Goal: Task Accomplishment & Management: Manage account settings

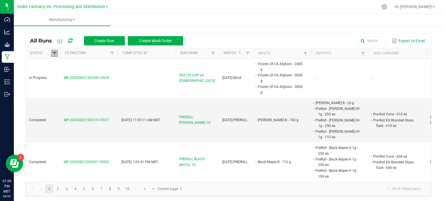
click at [54, 54] on span at bounding box center [54, 53] width 5 height 5
click at [60, 84] on li "Completed" at bounding box center [83, 85] width 56 height 8
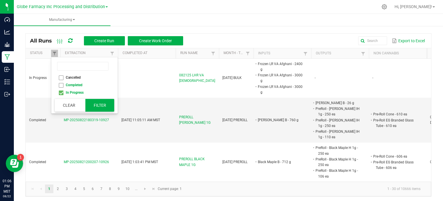
checkbox input "false"
click at [103, 104] on button "Filter" at bounding box center [99, 105] width 29 height 13
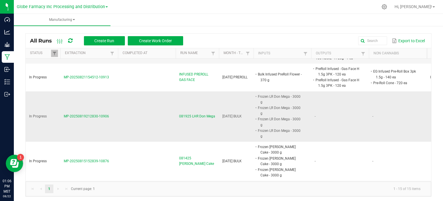
scroll to position [173, 0]
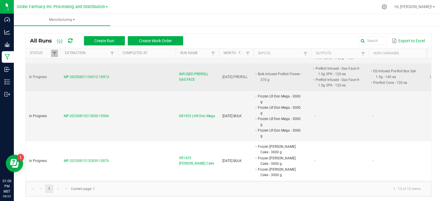
click at [188, 71] on span "INFUSED PREROLL GAS FACE" at bounding box center [197, 76] width 36 height 11
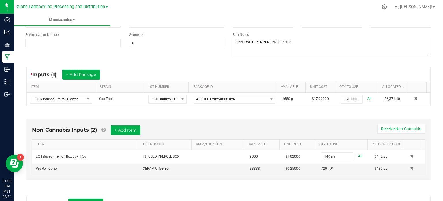
scroll to position [115, 0]
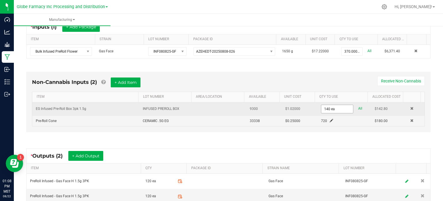
type input "140"
click at [330, 111] on input "140" at bounding box center [338, 109] width 32 height 8
click at [330, 111] on input "2" at bounding box center [338, 109] width 32 height 8
type input "240 ea"
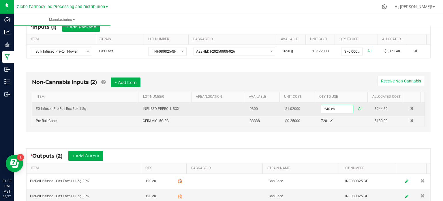
click at [329, 139] on div "Non-Cannabis Inputs (2) + Add Item Receive Non-Cannabis ITEM LOT NUMBER AREA/LO…" at bounding box center [228, 102] width 415 height 79
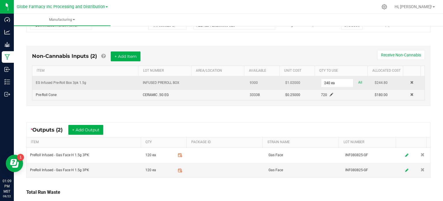
scroll to position [182, 0]
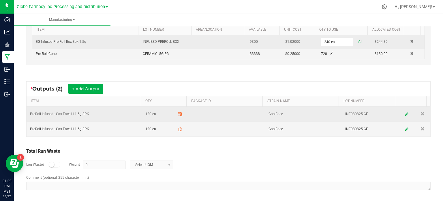
click at [178, 113] on icon at bounding box center [180, 113] width 5 height 5
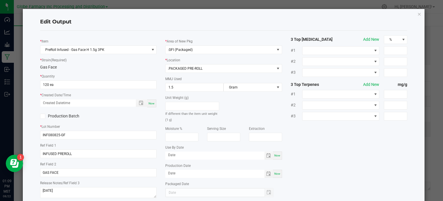
scroll to position [76, 0]
click at [150, 106] on div "Now" at bounding box center [151, 103] width 9 height 8
type input "[DATE] 1:09 PM"
type input "[DATE]"
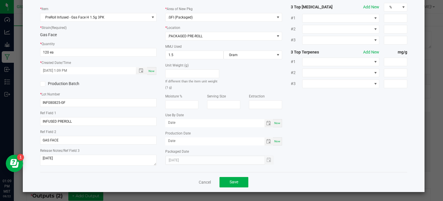
scroll to position [32, 0]
click at [231, 182] on span "Save" at bounding box center [234, 181] width 9 height 5
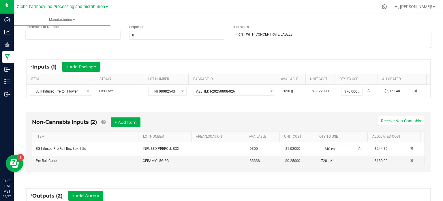
scroll to position [182, 0]
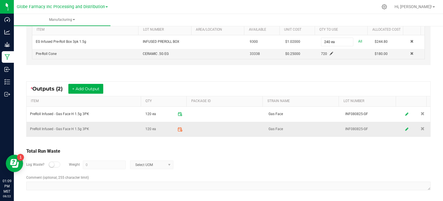
click at [178, 128] on icon at bounding box center [180, 128] width 5 height 5
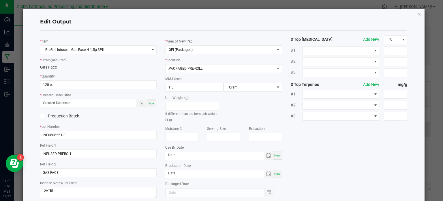
scroll to position [76, 0]
click at [150, 105] on div "Now" at bounding box center [151, 103] width 9 height 8
type input "[DATE] 1:09 PM"
type input "[DATE]"
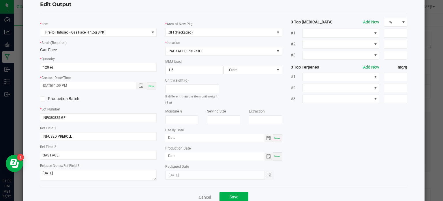
scroll to position [32, 0]
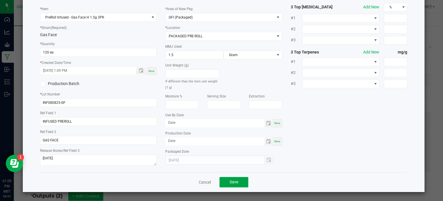
click at [238, 182] on button "Save" at bounding box center [234, 182] width 29 height 10
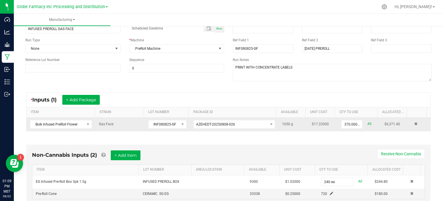
scroll to position [0, 0]
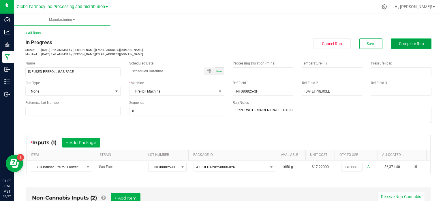
click at [423, 45] on button "Complete Run" at bounding box center [411, 43] width 40 height 10
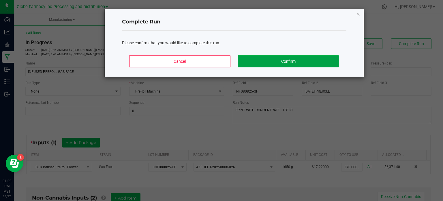
click at [319, 57] on button "Confirm" at bounding box center [288, 61] width 101 height 12
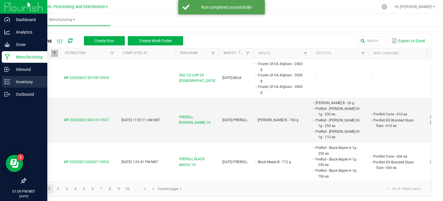
drag, startPoint x: 8, startPoint y: 84, endPoint x: 10, endPoint y: 81, distance: 3.8
click at [8, 84] on icon at bounding box center [7, 82] width 6 height 6
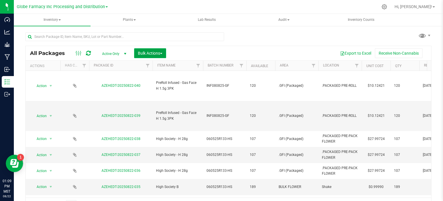
click at [151, 54] on span "Bulk Actions" at bounding box center [150, 53] width 25 height 5
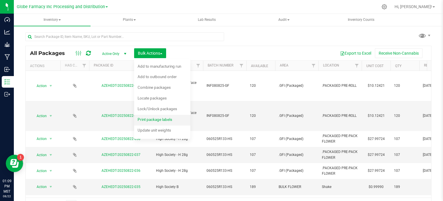
click at [156, 117] on span "Print package labels" at bounding box center [155, 119] width 35 height 5
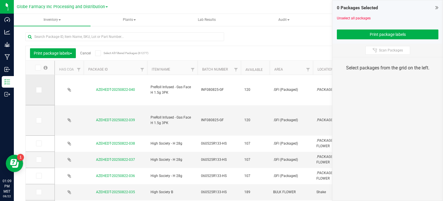
click at [41, 90] on span at bounding box center [39, 90] width 6 height 6
click at [0, 0] on input "checkbox" at bounding box center [0, 0] width 0 height 0
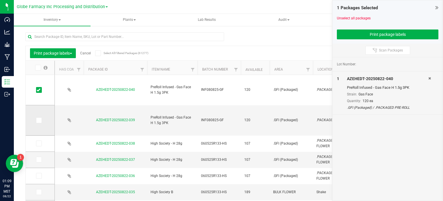
click at [40, 120] on span at bounding box center [39, 120] width 6 height 6
click at [0, 0] on input "checkbox" at bounding box center [0, 0] width 0 height 0
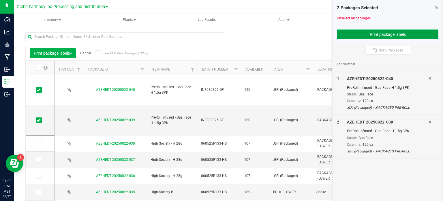
click at [346, 37] on button "Print package labels" at bounding box center [388, 34] width 102 height 10
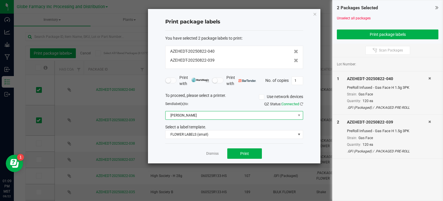
click at [223, 116] on span "[PERSON_NAME]" at bounding box center [231, 115] width 130 height 8
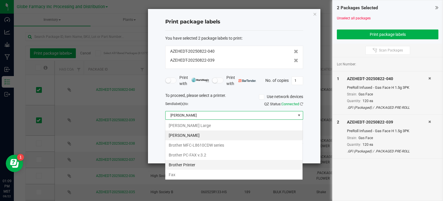
scroll to position [8, 138]
click at [215, 130] on Small "[PERSON_NAME]" at bounding box center [233, 135] width 137 height 10
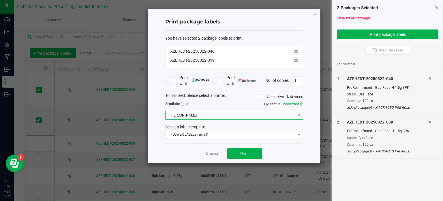
click at [216, 118] on span "[PERSON_NAME]" at bounding box center [231, 115] width 130 height 8
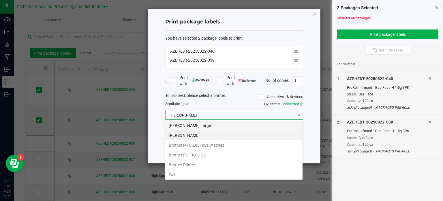
click at [216, 129] on Large "[PERSON_NAME] Large" at bounding box center [233, 125] width 137 height 10
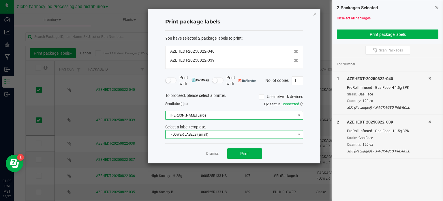
click at [216, 133] on span "FLOWER LABELS (small)" at bounding box center [231, 134] width 130 height 8
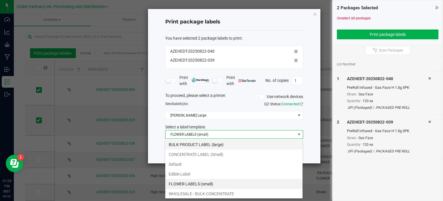
click at [221, 140] on li "BULK PRODUCT LABEL (large)" at bounding box center [233, 144] width 137 height 10
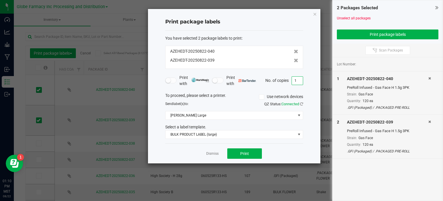
click at [298, 80] on input "1" at bounding box center [297, 80] width 11 height 8
click at [257, 151] on button "Print" at bounding box center [244, 153] width 35 height 10
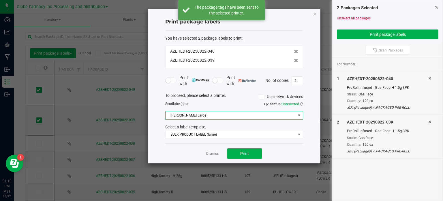
click at [181, 116] on span "[PERSON_NAME] Large" at bounding box center [231, 115] width 130 height 8
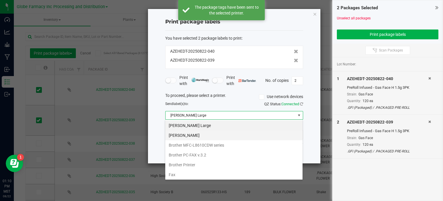
click at [187, 136] on Small "[PERSON_NAME]" at bounding box center [233, 135] width 137 height 10
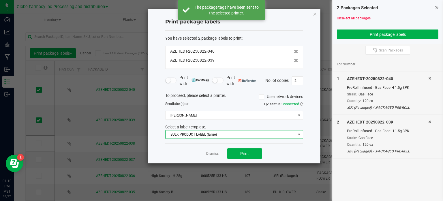
click at [198, 136] on span "BULK PRODUCT LABEL (large)" at bounding box center [231, 134] width 130 height 8
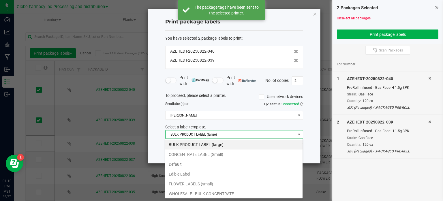
drag, startPoint x: 193, startPoint y: 155, endPoint x: 212, endPoint y: 143, distance: 22.9
click at [193, 154] on li "CONCENTRATE LABEL (Small)" at bounding box center [233, 154] width 137 height 10
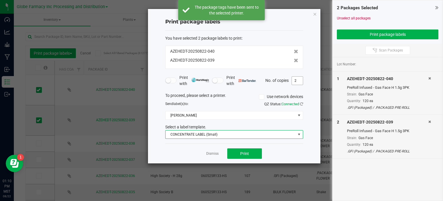
click at [292, 79] on input "2" at bounding box center [297, 80] width 11 height 8
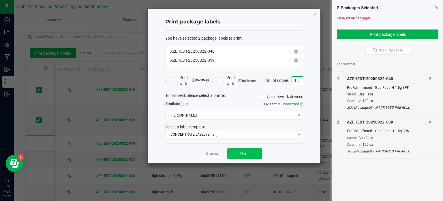
type input "120"
click at [248, 155] on button "Print" at bounding box center [244, 153] width 35 height 10
click at [313, 12] on icon "button" at bounding box center [315, 13] width 4 height 7
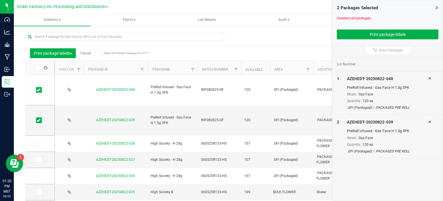
click at [87, 55] on div "Print package labels Cancel Select All Filtered Packages (61277)" at bounding box center [81, 53] width 102 height 10
click at [87, 54] on link "Cancel" at bounding box center [85, 53] width 11 height 4
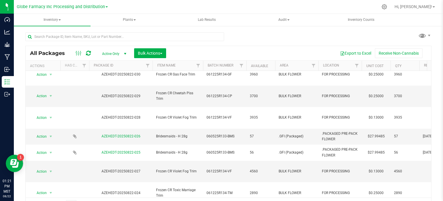
scroll to position [10, 0]
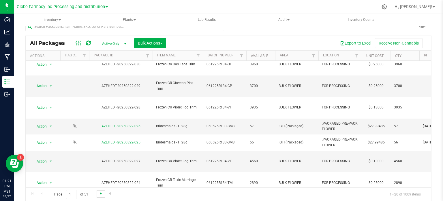
click at [101, 193] on span "Go to the next page" at bounding box center [101, 193] width 5 height 5
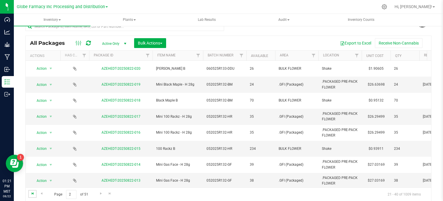
click at [31, 193] on span "Go to the first page" at bounding box center [32, 193] width 5 height 5
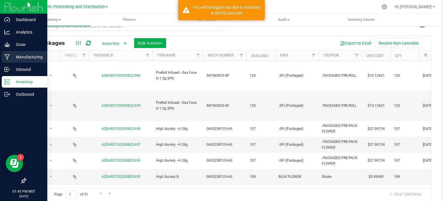
click at [11, 57] on p "Manufacturing" at bounding box center [27, 56] width 35 height 7
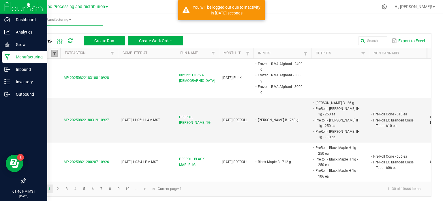
click at [54, 54] on span at bounding box center [54, 53] width 5 height 5
click at [59, 83] on li "Completed" at bounding box center [83, 85] width 56 height 8
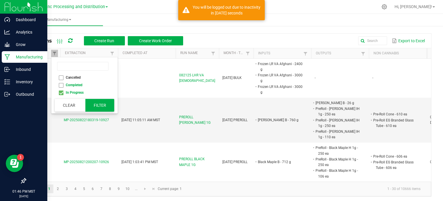
checkbox input "false"
click at [93, 103] on button "Filter" at bounding box center [99, 105] width 29 height 13
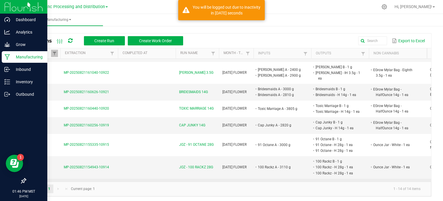
scroll to position [87, 0]
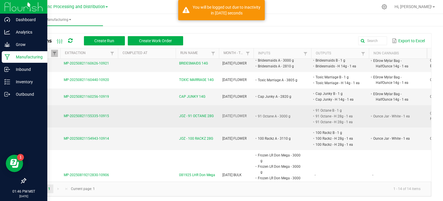
click at [198, 113] on span "JOZ - 91 OCTANE 28G" at bounding box center [196, 115] width 35 height 5
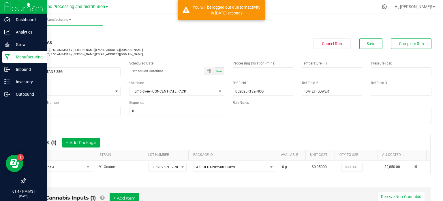
scroll to position [58, 0]
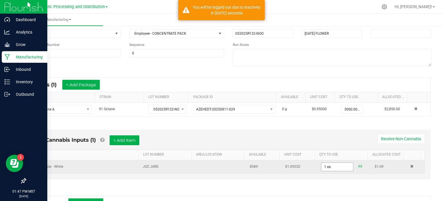
type input "1"
click at [333, 167] on input "1" at bounding box center [338, 166] width 32 height 8
click at [333, 166] on input "10" at bounding box center [338, 166] width 32 height 8
type input "106 ea"
click at [328, 186] on div "Non-Cannabis Inputs (1) + Add Item Receive Non-Cannabis ITEM LOT NUMBER AREA/LO…" at bounding box center [228, 155] width 415 height 69
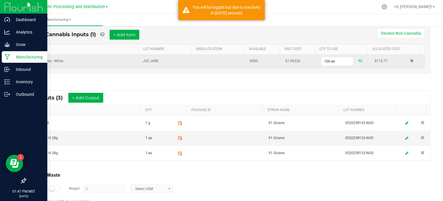
scroll to position [173, 0]
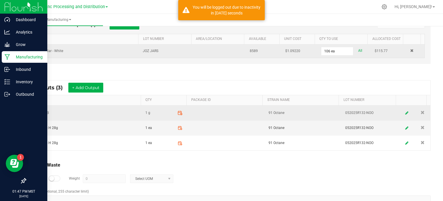
click at [178, 113] on icon at bounding box center [180, 112] width 5 height 5
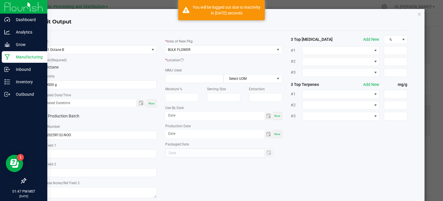
scroll to position [91, 0]
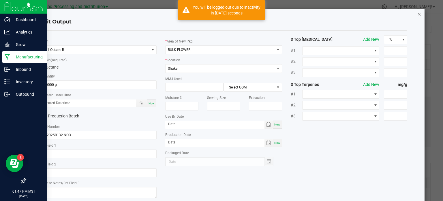
click at [418, 14] on icon "button" at bounding box center [420, 13] width 4 height 7
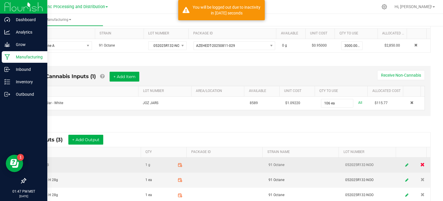
click at [421, 163] on span at bounding box center [423, 164] width 4 height 4
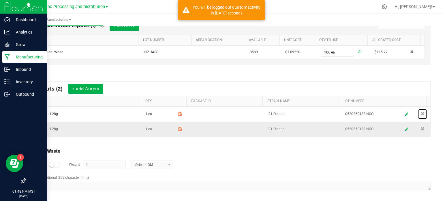
scroll to position [172, 0]
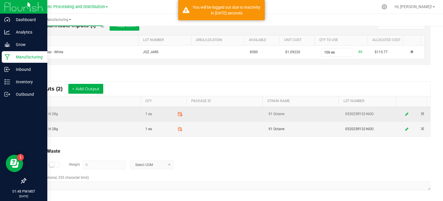
click at [178, 114] on icon at bounding box center [180, 113] width 5 height 5
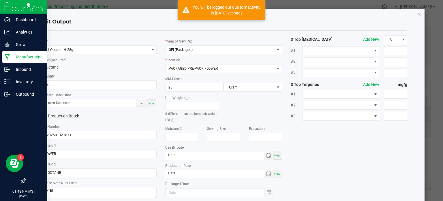
scroll to position [76, 0]
click at [63, 81] on input "1" at bounding box center [98, 85] width 116 height 8
type input "53 ea"
click at [154, 105] on div "Now" at bounding box center [151, 103] width 9 height 8
type input "[DATE] 1:48 PM"
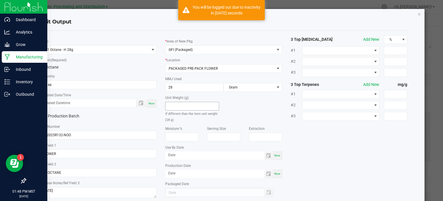
type input "[DATE]"
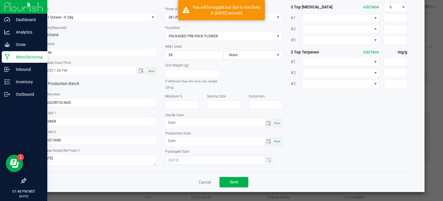
scroll to position [32, 0]
click at [239, 186] on button "Save" at bounding box center [234, 182] width 29 height 10
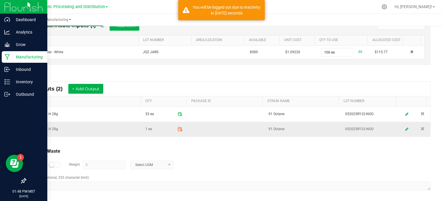
click at [178, 126] on icon at bounding box center [180, 128] width 5 height 5
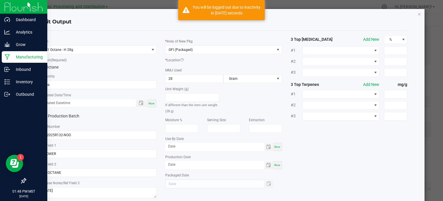
scroll to position [76, 0]
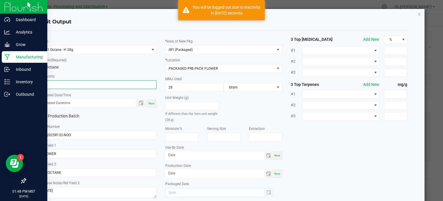
click at [53, 83] on input "1" at bounding box center [98, 85] width 116 height 8
type input "53 ea"
click at [150, 106] on div "Now" at bounding box center [151, 103] width 9 height 8
type input "[DATE] 1:48 PM"
type input "[DATE]"
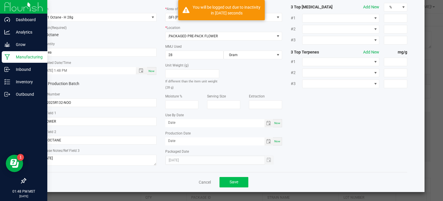
scroll to position [32, 0]
click at [230, 181] on span "Save" at bounding box center [234, 181] width 9 height 5
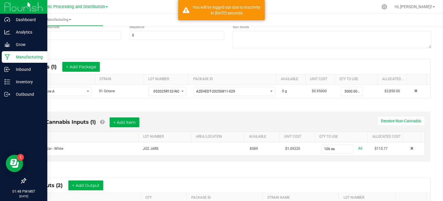
scroll to position [172, 0]
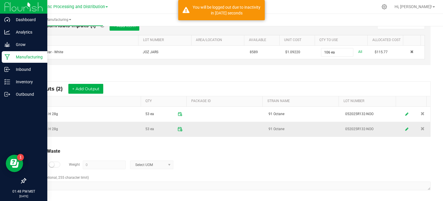
click at [178, 129] on icon at bounding box center [179, 129] width 3 height 0
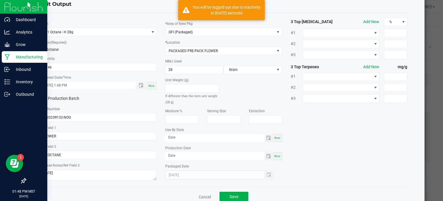
scroll to position [32, 0]
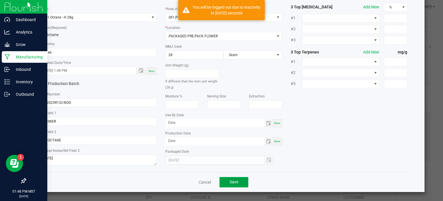
click at [232, 186] on button "Save" at bounding box center [234, 182] width 29 height 10
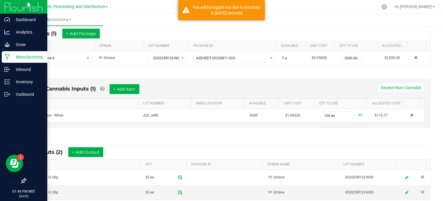
scroll to position [0, 0]
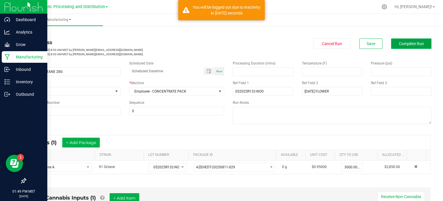
click at [399, 43] on span "Complete Run" at bounding box center [411, 43] width 25 height 5
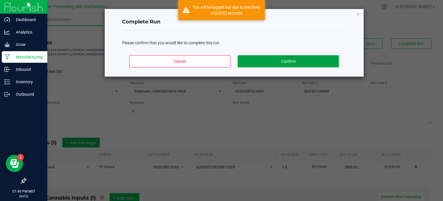
click at [294, 63] on button "Confirm" at bounding box center [288, 61] width 101 height 12
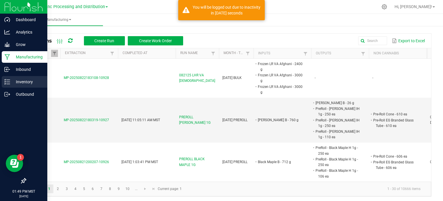
click at [9, 79] on icon at bounding box center [7, 82] width 6 height 6
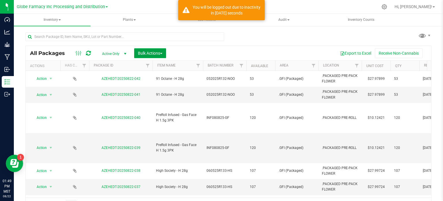
click at [150, 54] on span "Bulk Actions" at bounding box center [150, 53] width 25 height 5
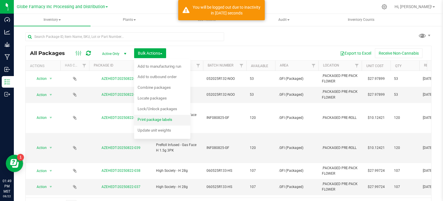
click at [159, 118] on span "Print package labels" at bounding box center [155, 119] width 35 height 5
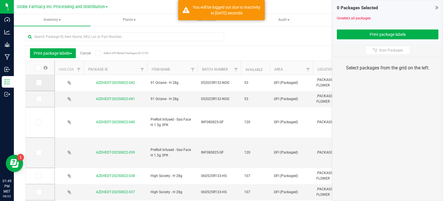
click at [40, 83] on icon at bounding box center [39, 83] width 4 height 0
click at [0, 0] on input "checkbox" at bounding box center [0, 0] width 0 height 0
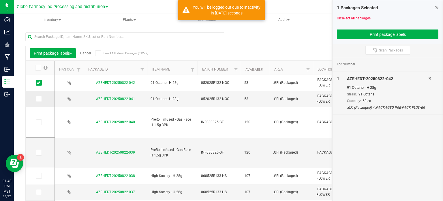
click at [40, 99] on icon at bounding box center [39, 99] width 4 height 0
click at [0, 0] on input "checkbox" at bounding box center [0, 0] width 0 height 0
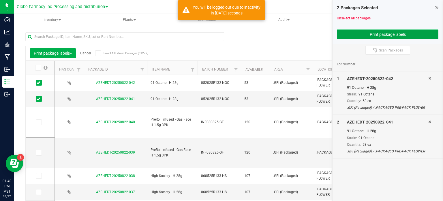
click at [377, 36] on button "Print package labels" at bounding box center [388, 34] width 102 height 10
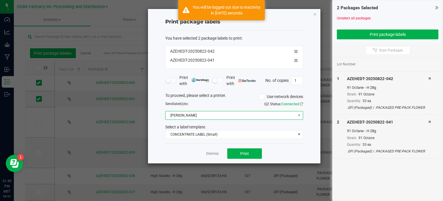
click at [209, 117] on span "[PERSON_NAME]" at bounding box center [231, 115] width 130 height 8
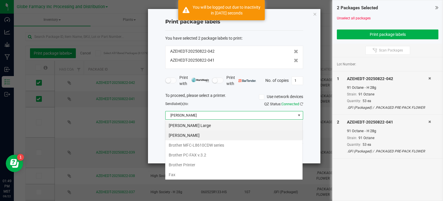
scroll to position [8, 138]
click at [204, 126] on Large "[PERSON_NAME] Large" at bounding box center [233, 125] width 137 height 10
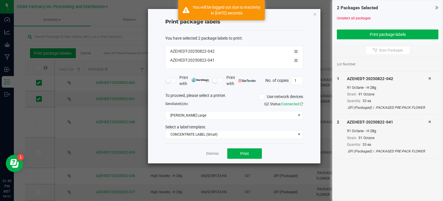
click at [205, 139] on div "You have selected 2 package labels to print : AZEHEDT-20250822-042 AZEHEDT-2025…" at bounding box center [234, 87] width 138 height 113
click at [208, 133] on span "CONCENTRATE LABEL (Small)" at bounding box center [231, 134] width 130 height 8
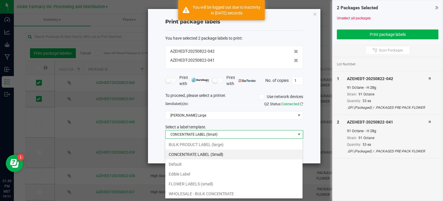
click at [217, 141] on li "BULK PRODUCT LABEL (large)" at bounding box center [233, 144] width 137 height 10
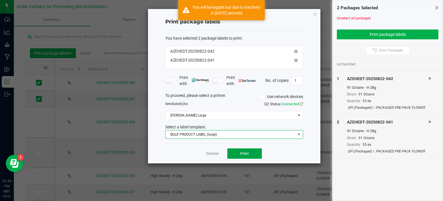
click at [252, 150] on button "Print" at bounding box center [244, 153] width 35 height 10
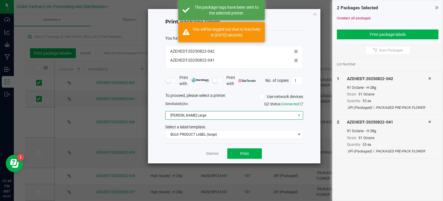
click at [195, 113] on span "[PERSON_NAME] Large" at bounding box center [231, 115] width 130 height 8
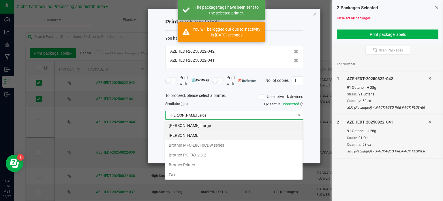
click at [195, 138] on Small "[PERSON_NAME]" at bounding box center [233, 135] width 137 height 10
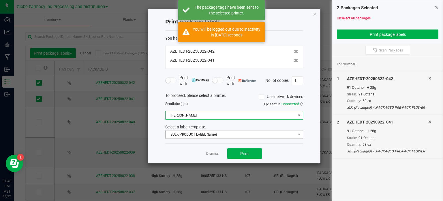
click at [199, 129] on div "Select a label template." at bounding box center [234, 127] width 147 height 6
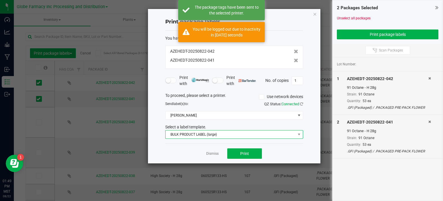
click at [200, 132] on span "BULK PRODUCT LABEL (large)" at bounding box center [231, 134] width 130 height 8
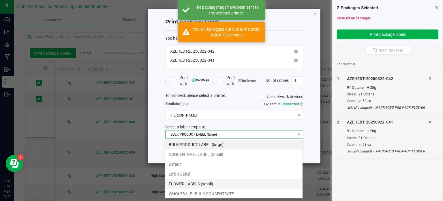
click at [203, 180] on li "FLOWER LABELS (small)" at bounding box center [233, 184] width 137 height 10
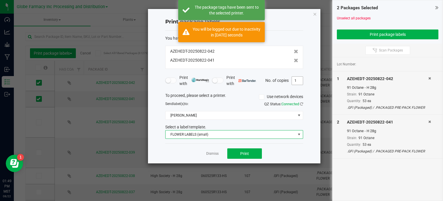
click at [294, 82] on input "1" at bounding box center [297, 80] width 11 height 8
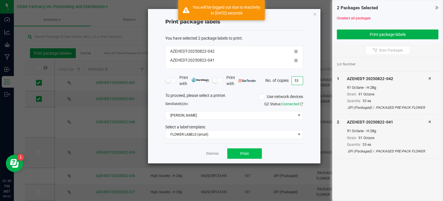
type input "53"
click at [245, 156] on button "Print" at bounding box center [244, 153] width 35 height 10
click at [315, 15] on icon "button" at bounding box center [315, 13] width 4 height 7
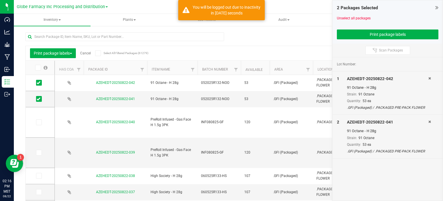
click at [87, 53] on link "Cancel" at bounding box center [85, 53] width 11 height 4
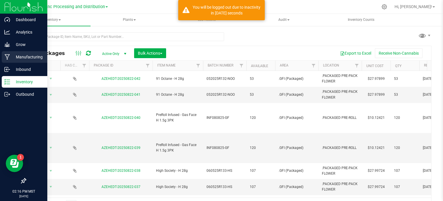
click at [22, 59] on p "Manufacturing" at bounding box center [27, 56] width 35 height 7
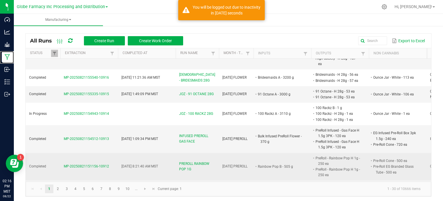
scroll to position [260, 0]
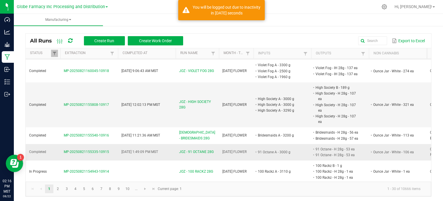
click at [201, 149] on span "JOZ - 91 OCTANE 28G" at bounding box center [196, 151] width 35 height 5
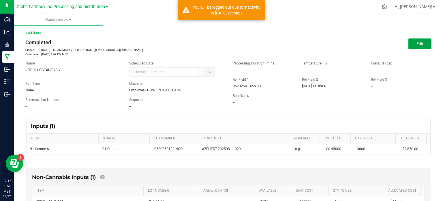
drag, startPoint x: 422, startPoint y: 47, endPoint x: 391, endPoint y: 83, distance: 47.5
click at [421, 47] on button "Edit" at bounding box center [420, 43] width 23 height 10
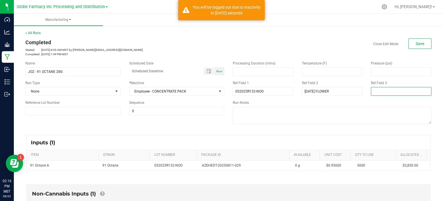
click at [388, 92] on input at bounding box center [401, 91] width 61 height 9
type input "[PERSON_NAME]"
click at [416, 42] on span "Save" at bounding box center [420, 43] width 9 height 5
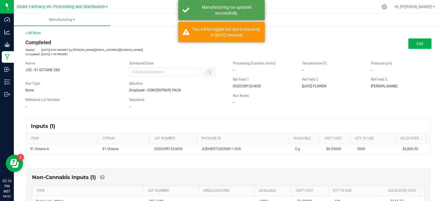
click at [33, 33] on link "< All Runs" at bounding box center [32, 33] width 15 height 4
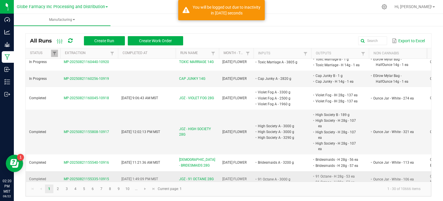
scroll to position [260, 0]
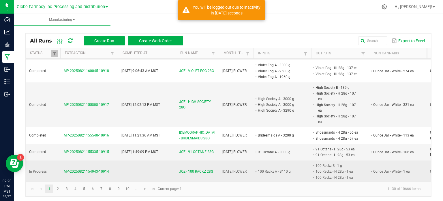
click at [210, 169] on span "JOZ - 100 RACKZ 28G" at bounding box center [196, 171] width 34 height 5
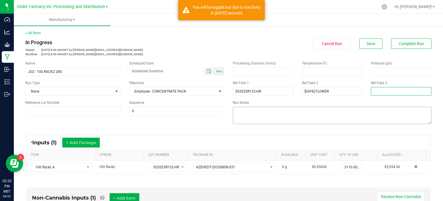
drag, startPoint x: 373, startPoint y: 91, endPoint x: 386, endPoint y: 113, distance: 25.3
click at [373, 91] on input at bounding box center [401, 91] width 61 height 9
type input "DEE"
click at [223, 141] on div "* Inputs (1) + Add Package" at bounding box center [229, 142] width 404 height 14
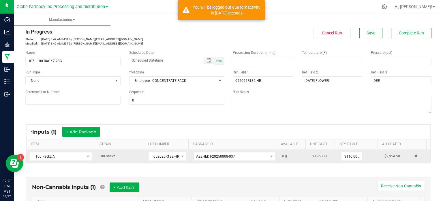
scroll to position [87, 0]
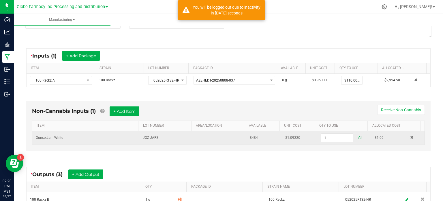
click at [336, 136] on input "1" at bounding box center [338, 138] width 32 height 8
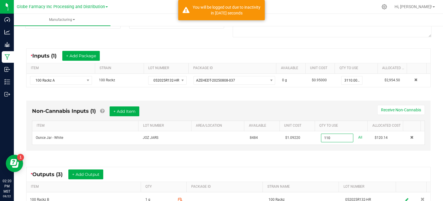
type input "110 ea"
click at [332, 154] on div "Non-Cannabis Inputs (1) + Add Item Receive Non-Cannabis ITEM LOT NUMBER AREA/LO…" at bounding box center [228, 126] width 415 height 69
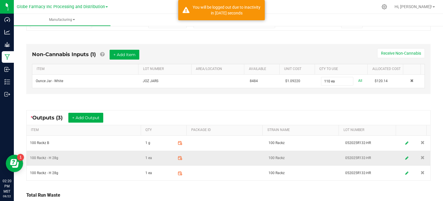
scroll to position [144, 0]
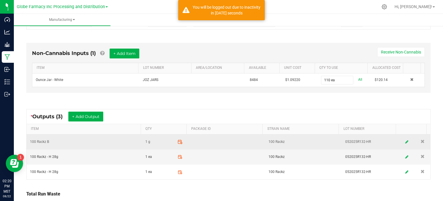
click at [179, 141] on span at bounding box center [180, 142] width 10 height 10
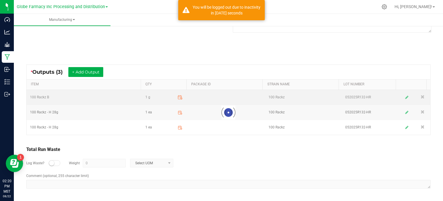
scroll to position [91, 0]
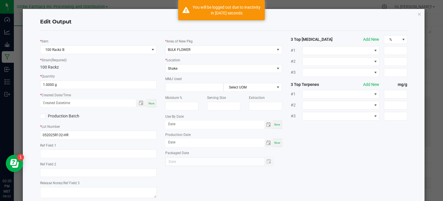
click at [64, 89] on div "* Item 100 Rackz B * Strain (Required) 100 Rackz * Quantity 1.0000 g * Created …" at bounding box center [99, 117] width 126 height 164
click at [64, 88] on input "1" at bounding box center [98, 85] width 116 height 8
type input "87.0000 g"
click at [149, 106] on div "Now" at bounding box center [151, 103] width 9 height 8
type input "[DATE] 2:20 PM"
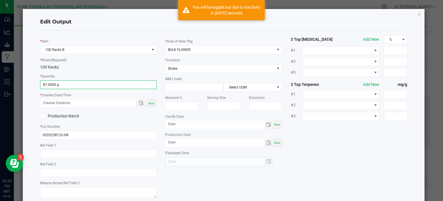
type input "[DATE]"
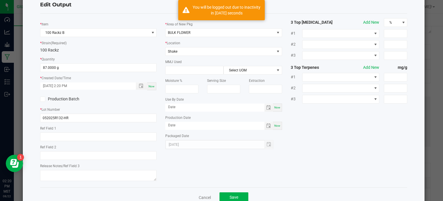
scroll to position [32, 0]
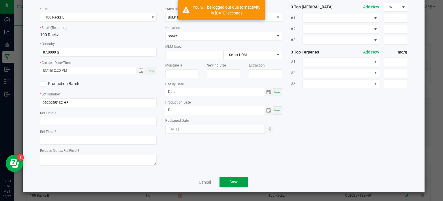
click at [230, 179] on button "Save" at bounding box center [234, 182] width 29 height 10
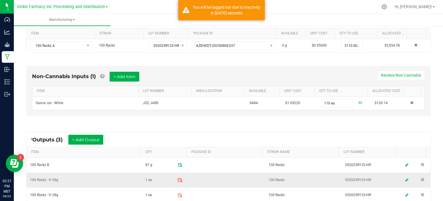
click at [180, 180] on icon at bounding box center [181, 181] width 2 height 2
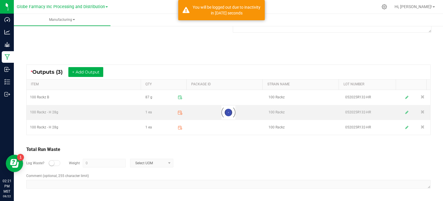
scroll to position [91, 0]
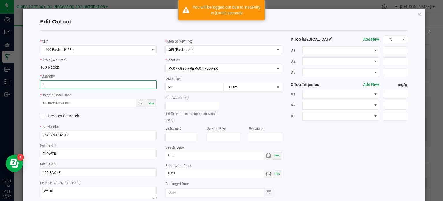
click at [54, 83] on input "1" at bounding box center [98, 85] width 116 height 8
type input "55 ea"
click at [152, 104] on span "Now" at bounding box center [152, 103] width 6 height 3
type input "[DATE] 2:21 PM"
type input "[DATE]"
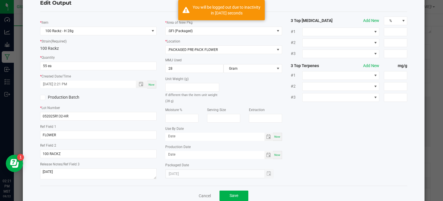
scroll to position [32, 0]
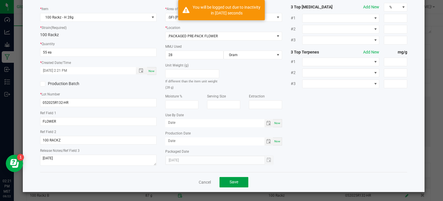
click at [230, 185] on button "Save" at bounding box center [234, 182] width 29 height 10
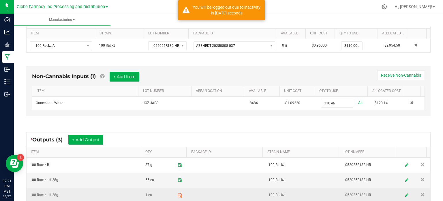
click at [178, 195] on icon at bounding box center [180, 194] width 5 height 5
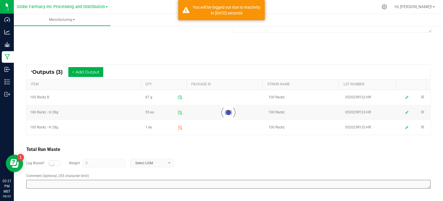
scroll to position [91, 0]
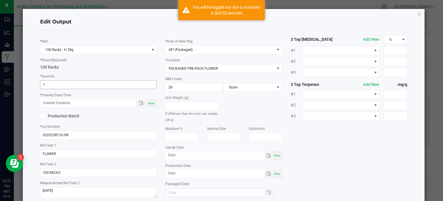
click at [89, 85] on input "1" at bounding box center [98, 85] width 116 height 8
type input "55 ea"
click at [150, 105] on div "Now" at bounding box center [151, 103] width 9 height 8
type input "[DATE] 2:21 PM"
type input "[DATE]"
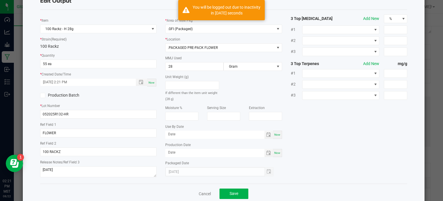
scroll to position [32, 0]
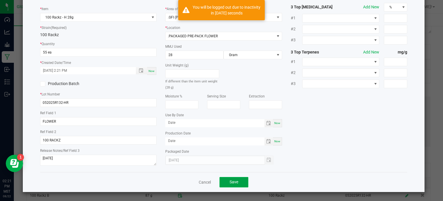
click at [227, 178] on button "Save" at bounding box center [234, 182] width 29 height 10
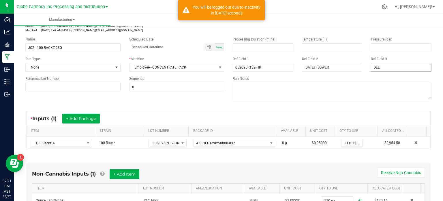
scroll to position [0, 0]
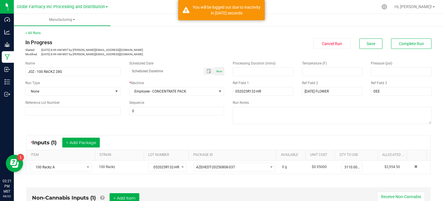
click at [415, 37] on div "< All Runs In Progress Started: [DATE] 8:49 AM MST by [PERSON_NAME][EMAIL_ADDRE…" at bounding box center [228, 43] width 406 height 26
click at [412, 42] on span "Complete Run" at bounding box center [411, 43] width 25 height 5
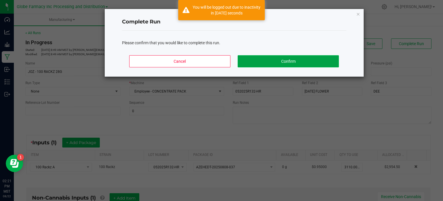
click at [332, 63] on button "Confirm" at bounding box center [288, 61] width 101 height 12
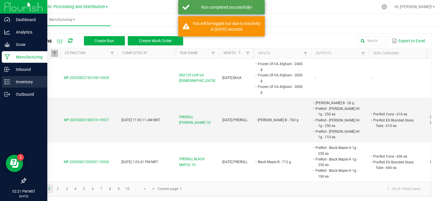
click at [6, 83] on icon at bounding box center [7, 82] width 6 height 6
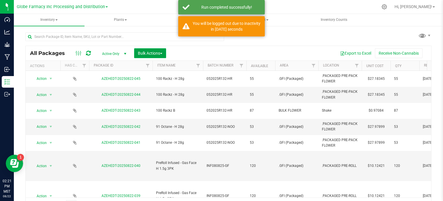
click at [145, 54] on span "Bulk Actions" at bounding box center [150, 53] width 25 height 5
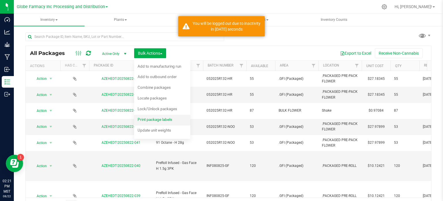
click at [154, 117] on span "Print package labels" at bounding box center [155, 119] width 35 height 5
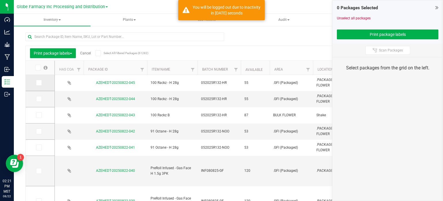
click at [39, 83] on icon at bounding box center [39, 83] width 4 height 0
click at [0, 0] on input "checkbox" at bounding box center [0, 0] width 0 height 0
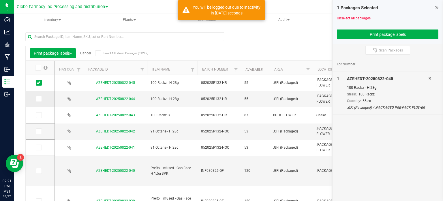
click at [38, 99] on icon at bounding box center [39, 99] width 4 height 0
click at [0, 0] on input "checkbox" at bounding box center [0, 0] width 0 height 0
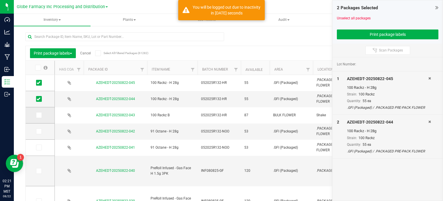
click at [36, 113] on span at bounding box center [39, 115] width 6 height 6
click at [0, 0] on input "checkbox" at bounding box center [0, 0] width 0 height 0
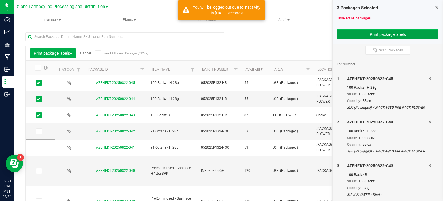
click at [341, 38] on button "Print package labels" at bounding box center [388, 34] width 102 height 10
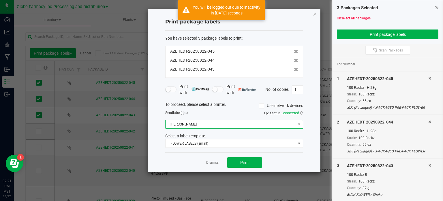
click at [183, 124] on span "[PERSON_NAME]" at bounding box center [231, 124] width 130 height 8
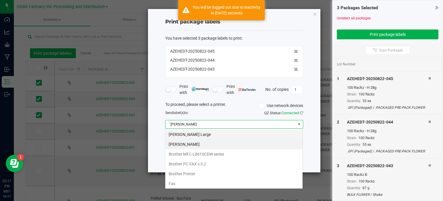
scroll to position [8, 138]
click at [195, 135] on Large "[PERSON_NAME] Large" at bounding box center [233, 134] width 137 height 10
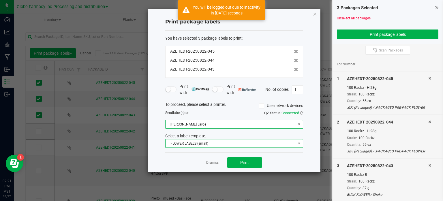
click at [198, 141] on span "FLOWER LABELS (small)" at bounding box center [231, 143] width 130 height 8
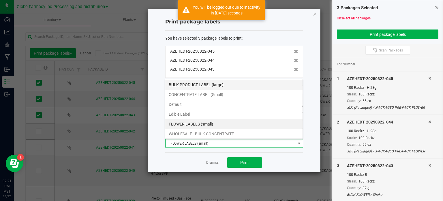
click at [207, 85] on li "BULK PRODUCT LABEL (large)" at bounding box center [233, 85] width 137 height 10
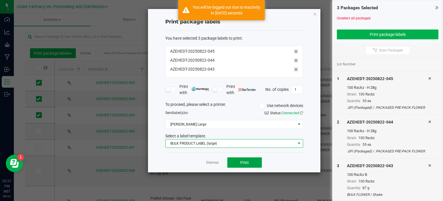
click at [251, 163] on button "Print" at bounding box center [244, 162] width 35 height 10
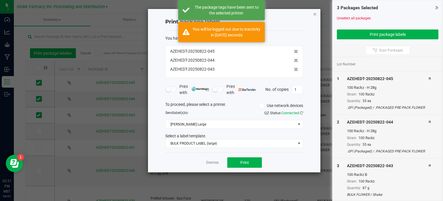
click at [316, 13] on icon "button" at bounding box center [315, 13] width 4 height 7
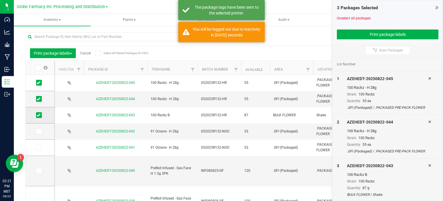
click at [40, 115] on span at bounding box center [39, 115] width 6 height 6
click at [0, 0] on input "checkbox" at bounding box center [0, 0] width 0 height 0
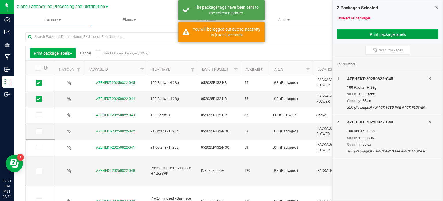
click at [400, 37] on button "Print package labels" at bounding box center [388, 34] width 102 height 10
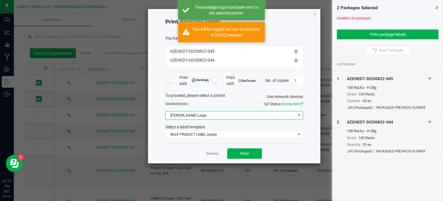
click at [192, 117] on span "[PERSON_NAME] Large" at bounding box center [231, 115] width 130 height 8
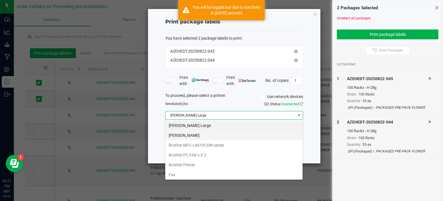
click at [200, 136] on Small "[PERSON_NAME]" at bounding box center [233, 135] width 137 height 10
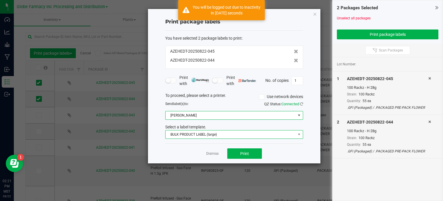
click at [199, 131] on span "BULK PRODUCT LABEL (large)" at bounding box center [231, 134] width 130 height 8
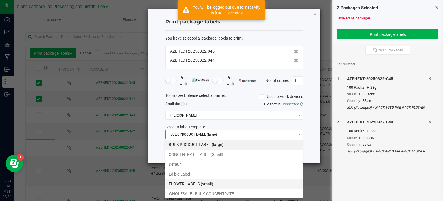
click at [215, 182] on li "FLOWER LABELS (small)" at bounding box center [233, 184] width 137 height 10
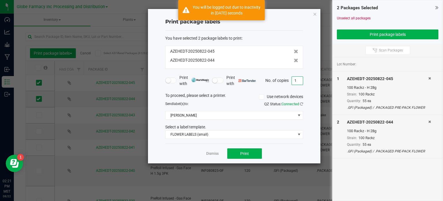
click at [300, 81] on input "1" at bounding box center [297, 80] width 11 height 8
type input "55"
click at [252, 152] on button "Print" at bounding box center [244, 153] width 35 height 10
click at [315, 14] on icon "button" at bounding box center [315, 13] width 4 height 7
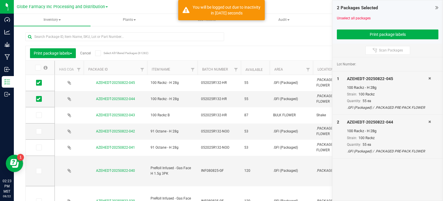
click at [89, 54] on link "Cancel" at bounding box center [85, 53] width 11 height 4
